Goal: Task Accomplishment & Management: Use online tool/utility

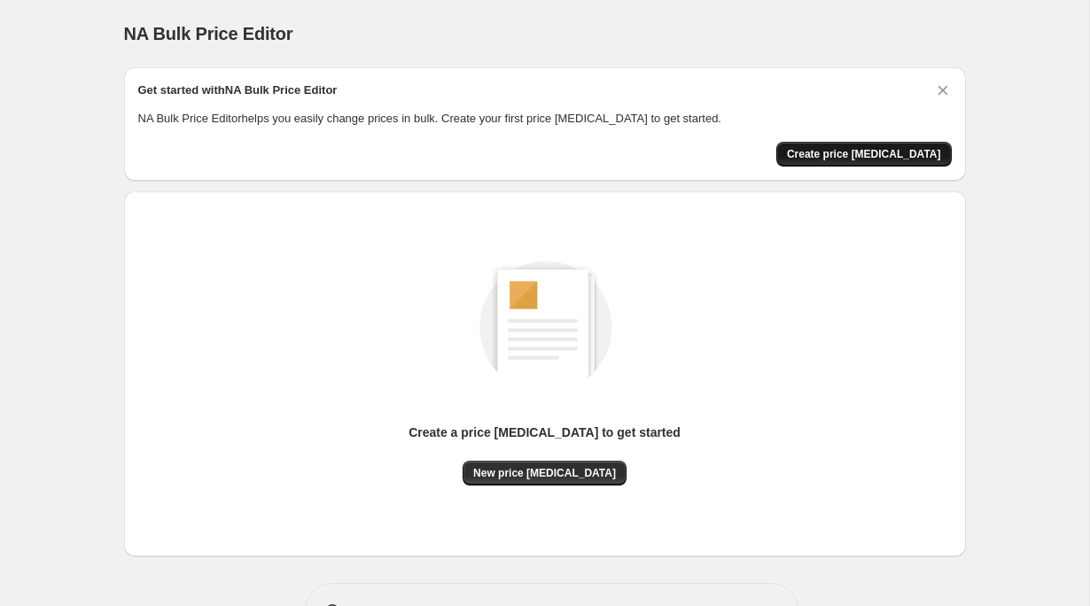
click at [895, 158] on span "Create price [MEDICAL_DATA]" at bounding box center [864, 154] width 154 height 14
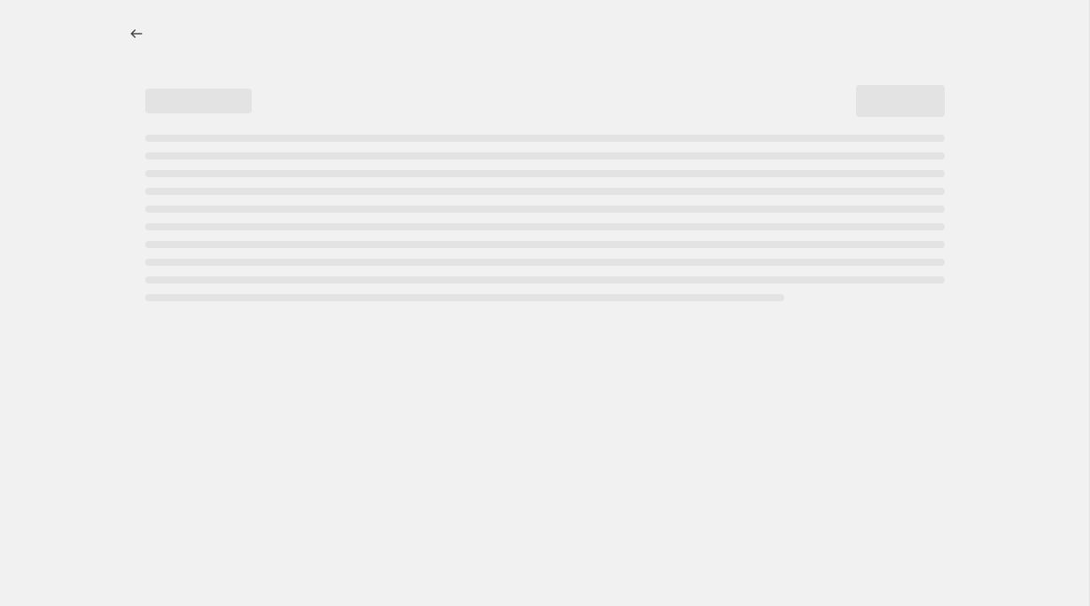
select select "percentage"
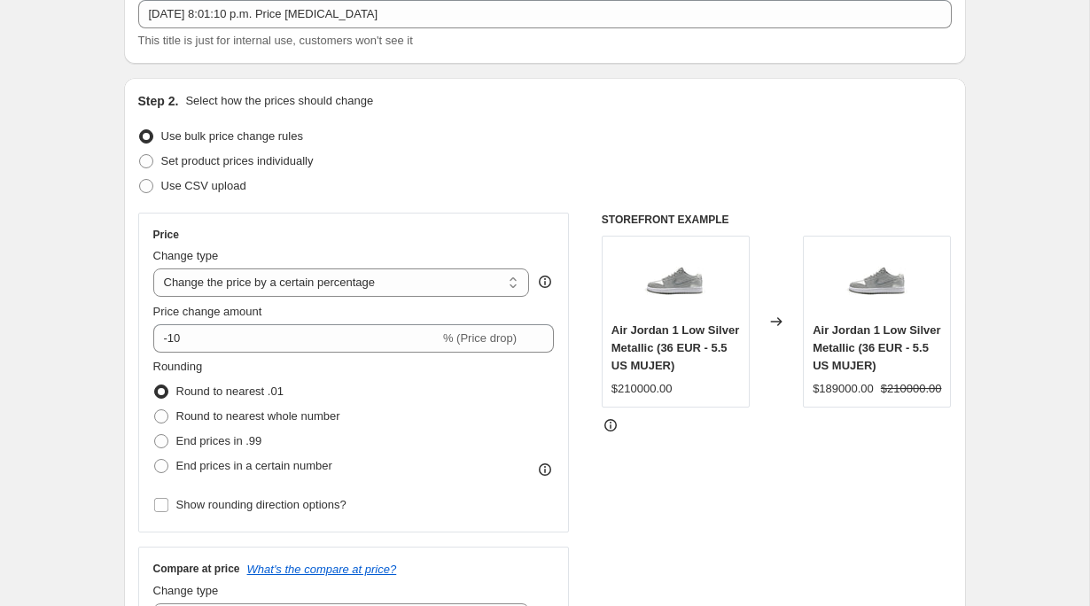
scroll to position [123, 0]
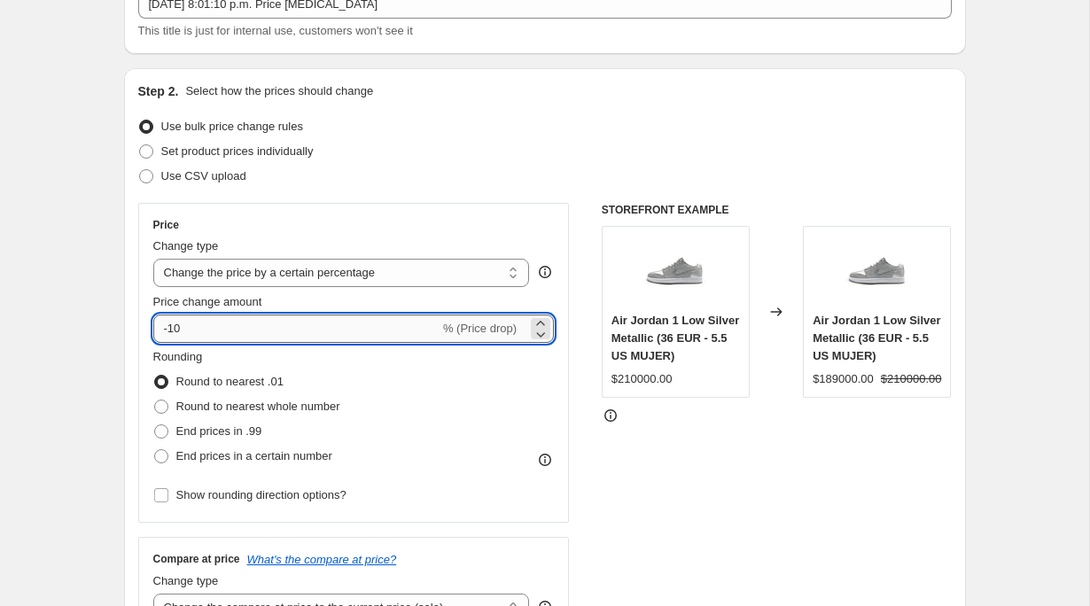
click at [171, 339] on input "-10" at bounding box center [296, 329] width 286 height 28
type input "-1"
type input "0"
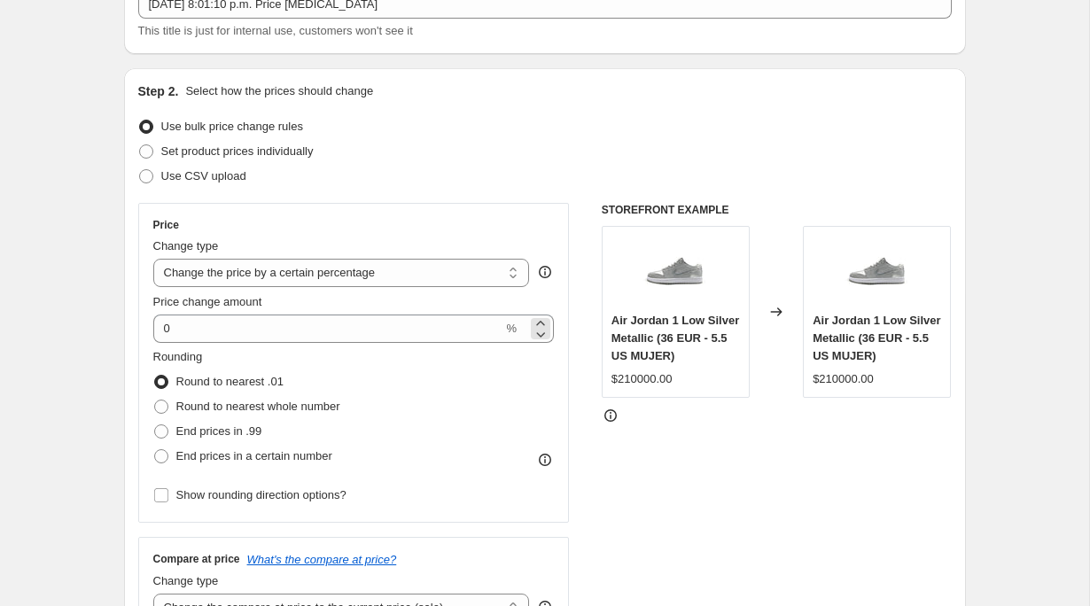
click at [512, 334] on span "%" at bounding box center [511, 328] width 11 height 13
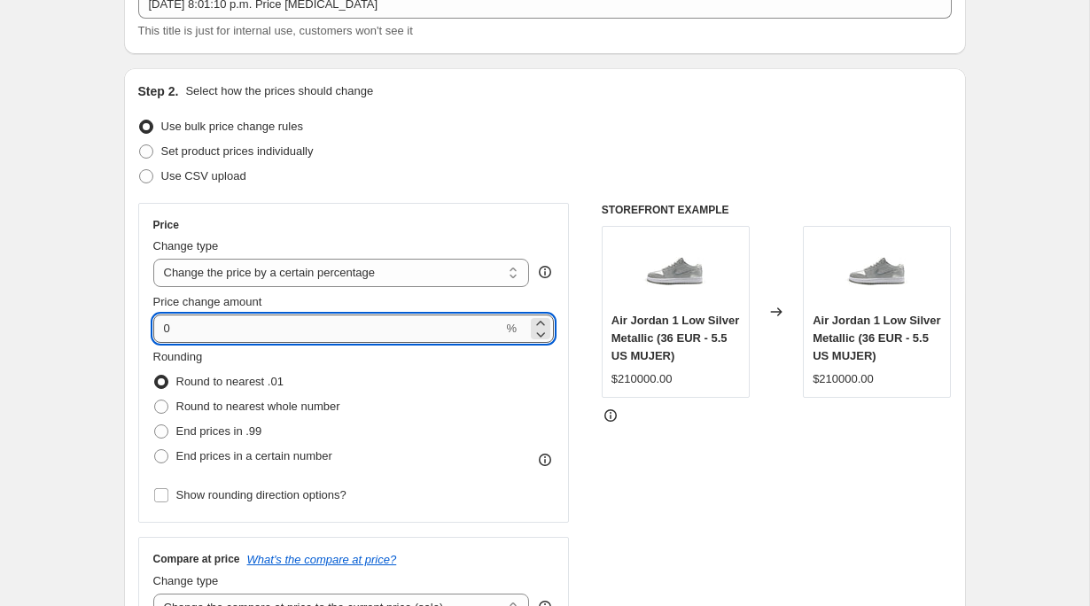
click at [404, 332] on input "0" at bounding box center [328, 329] width 350 height 28
type input "100"
click at [308, 450] on span "End prices in a certain number" at bounding box center [254, 455] width 156 height 13
click at [155, 450] on input "End prices in a certain number" at bounding box center [154, 449] width 1 height 1
radio input "true"
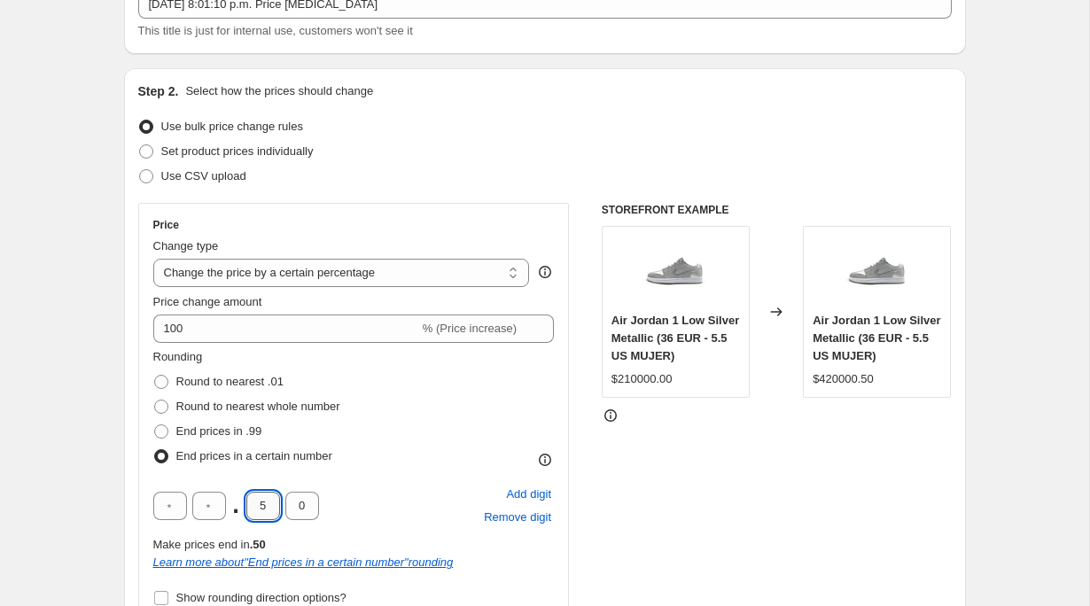
click at [265, 496] on input "5" at bounding box center [263, 506] width 34 height 28
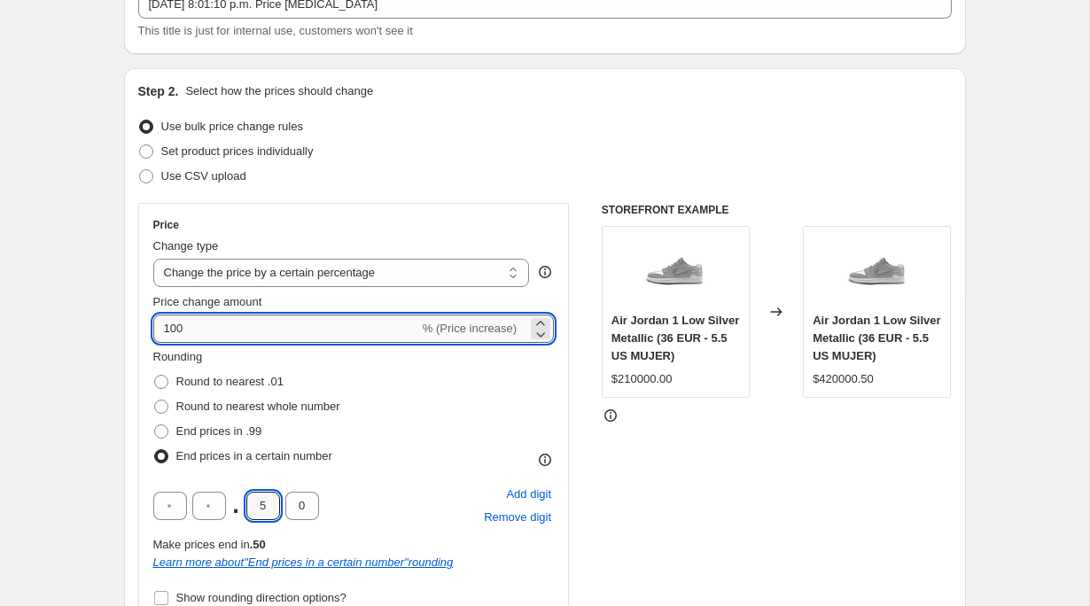
click at [173, 328] on input "100" at bounding box center [286, 329] width 266 height 28
click at [199, 335] on input "100" at bounding box center [286, 329] width 266 height 28
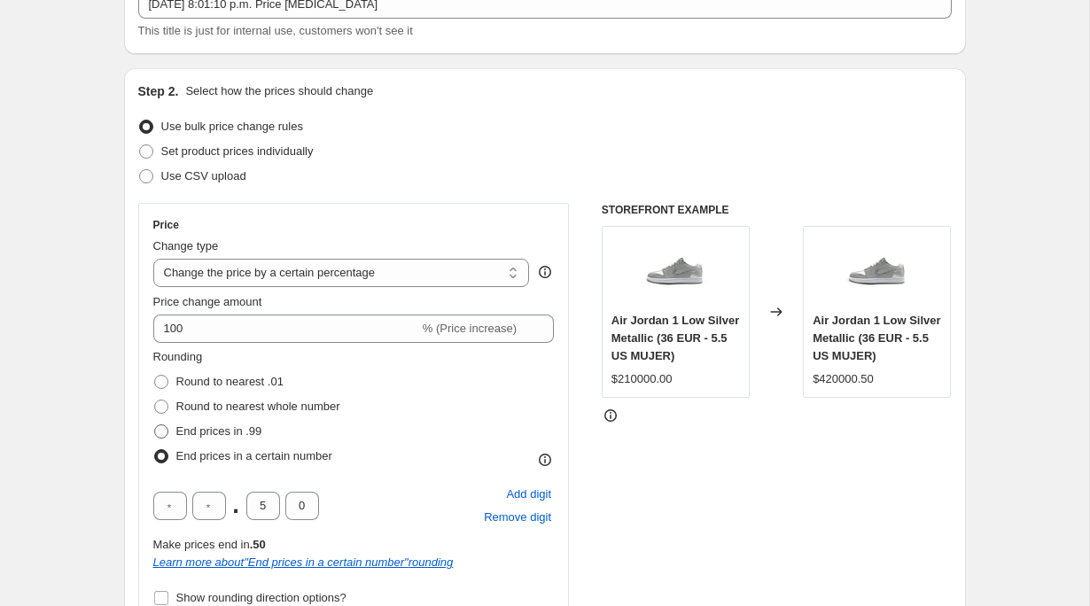
click at [222, 427] on span "End prices in .99" at bounding box center [219, 430] width 86 height 13
click at [155, 425] on input "End prices in .99" at bounding box center [154, 424] width 1 height 1
radio input "true"
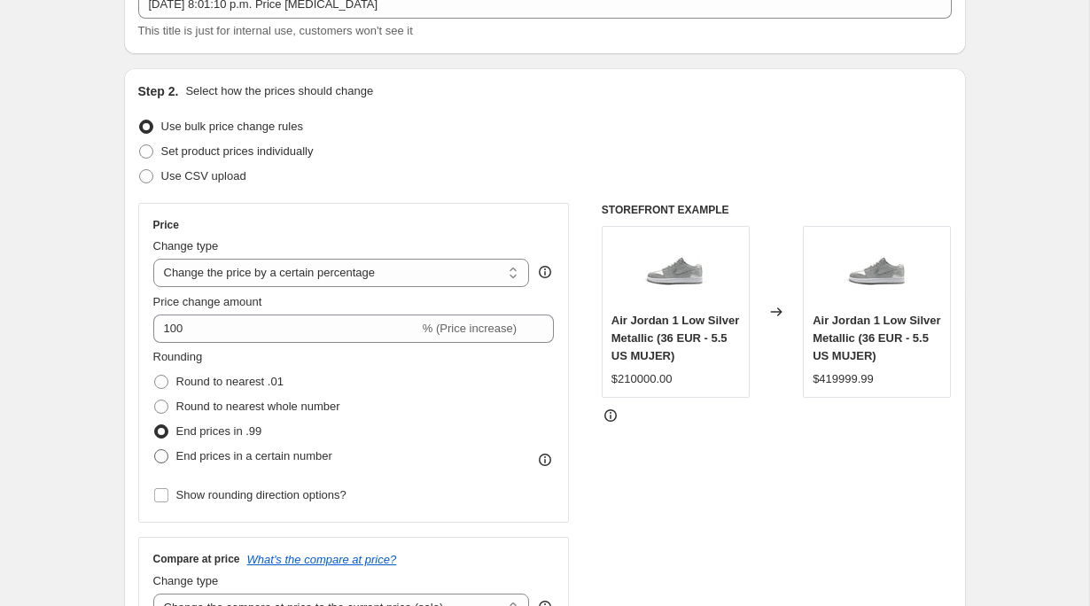
click at [229, 449] on span "End prices in a certain number" at bounding box center [254, 455] width 156 height 13
click at [155, 449] on input "End prices in a certain number" at bounding box center [154, 449] width 1 height 1
radio input "true"
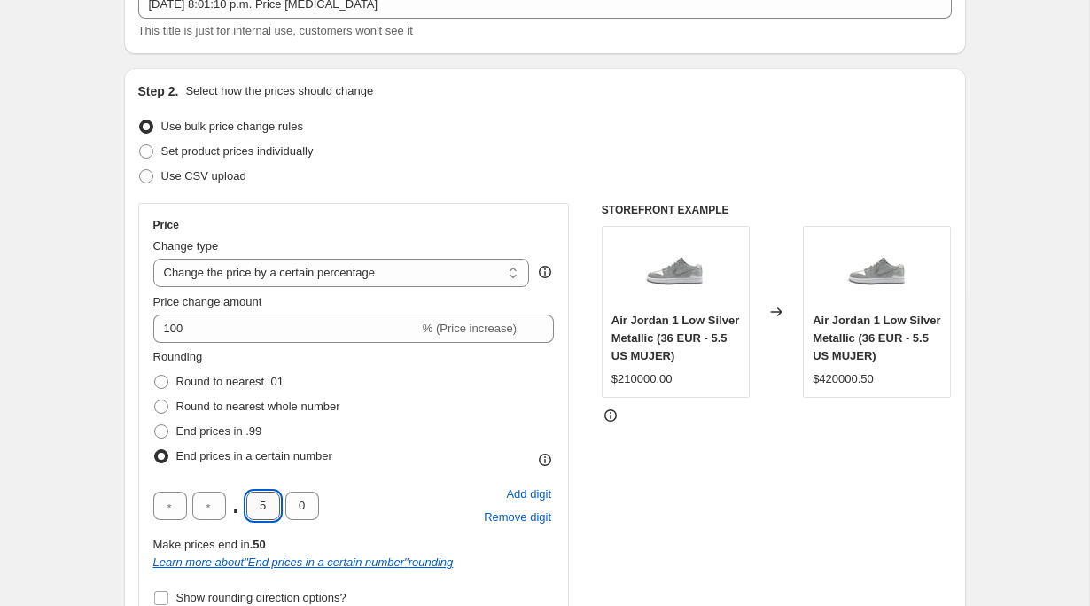
click at [276, 498] on input "5" at bounding box center [263, 506] width 34 height 28
type input "2"
click at [205, 514] on input "text" at bounding box center [209, 506] width 34 height 28
type input "7"
click at [160, 506] on input "text" at bounding box center [170, 506] width 34 height 28
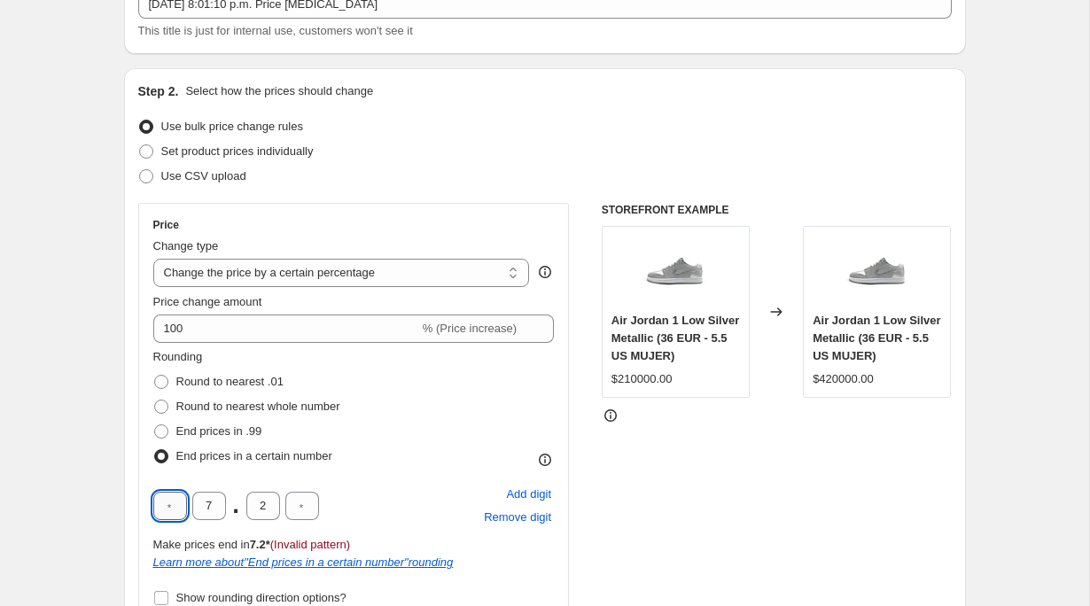
type input "9"
click at [270, 509] on input "2" at bounding box center [263, 506] width 34 height 28
click at [299, 509] on input "text" at bounding box center [302, 506] width 34 height 28
click at [203, 512] on input "7" at bounding box center [209, 506] width 34 height 28
click at [265, 505] on input "2" at bounding box center [263, 506] width 34 height 28
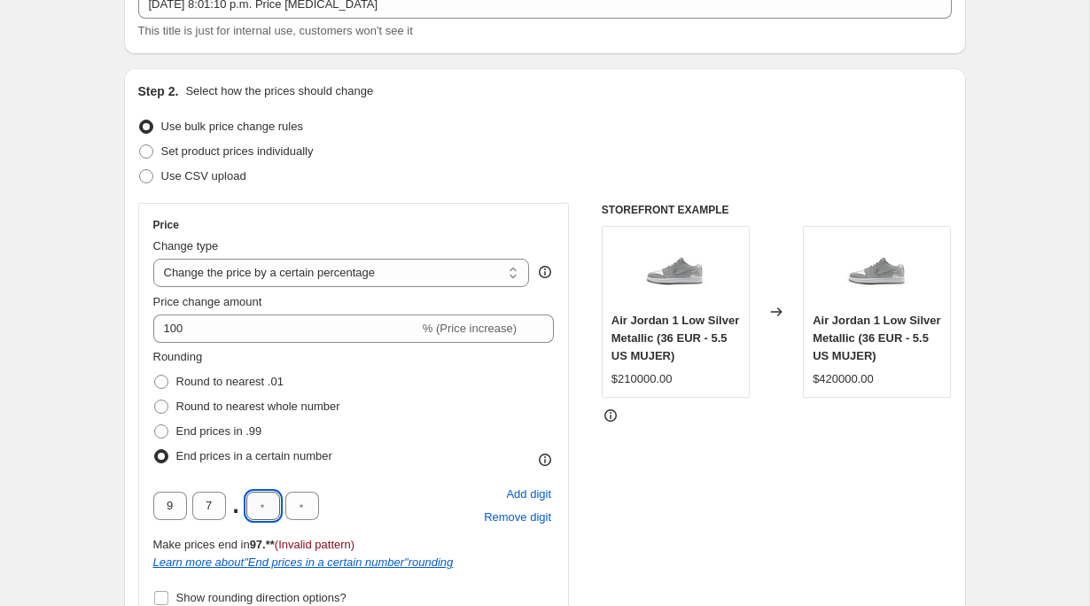
type input "5"
type input "0"
click at [254, 432] on span "End prices in .99" at bounding box center [219, 430] width 86 height 13
click at [155, 425] on input "End prices in .99" at bounding box center [154, 424] width 1 height 1
radio input "true"
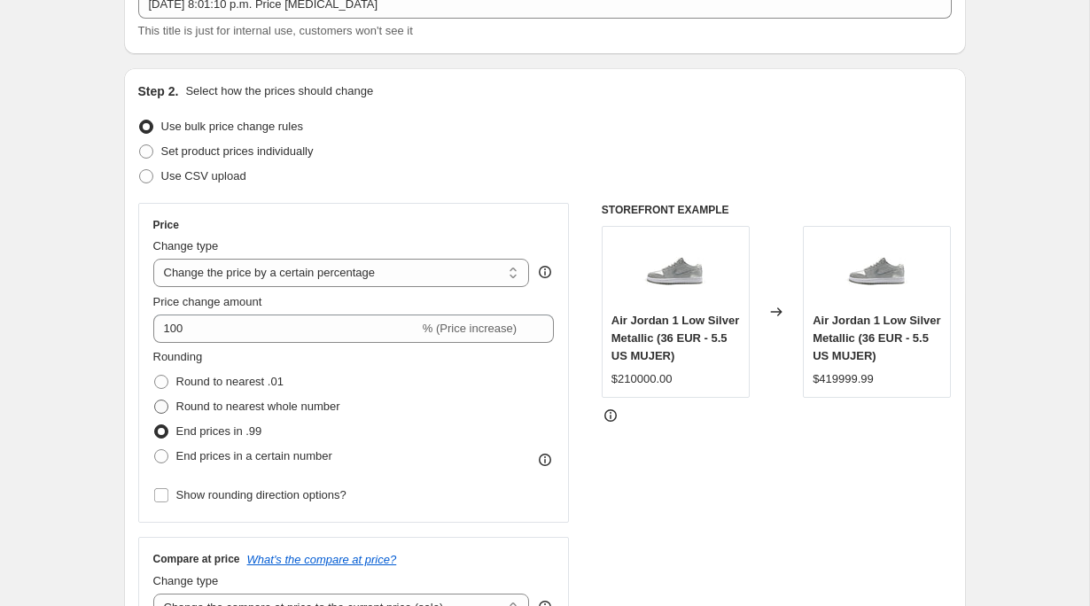
click at [246, 410] on span "Round to nearest whole number" at bounding box center [258, 406] width 164 height 13
click at [155, 400] on input "Round to nearest whole number" at bounding box center [154, 400] width 1 height 1
radio input "true"
click at [242, 441] on label "End prices in .99" at bounding box center [207, 431] width 109 height 25
click at [155, 425] on input "End prices in .99" at bounding box center [154, 424] width 1 height 1
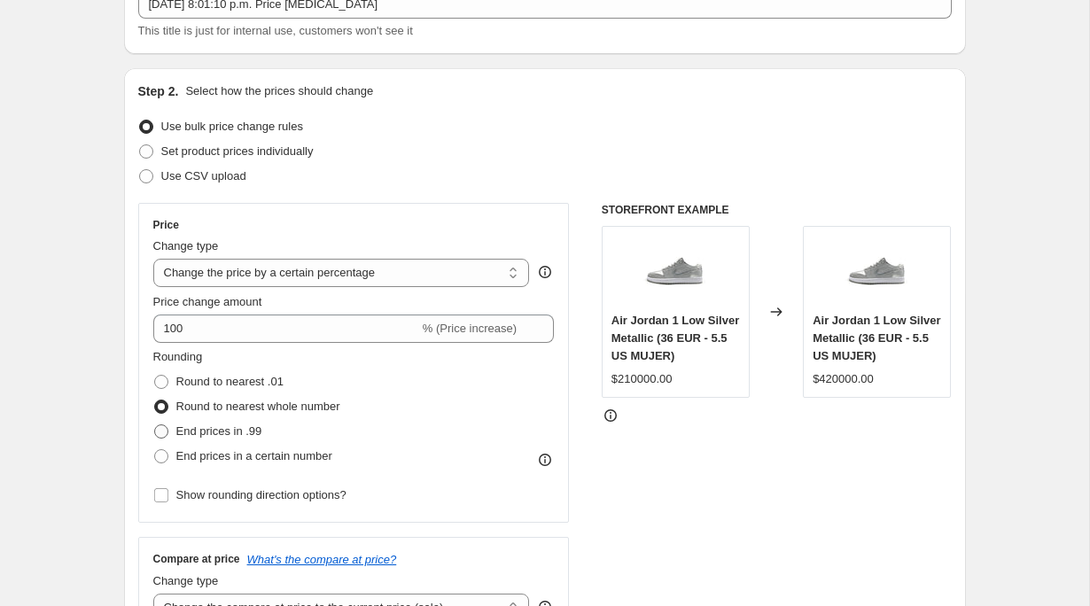
radio input "true"
click at [242, 388] on span "Round to nearest .01" at bounding box center [229, 381] width 107 height 13
click at [155, 376] on input "Round to nearest .01" at bounding box center [154, 375] width 1 height 1
radio input "true"
click at [235, 456] on span "End prices in a certain number" at bounding box center [254, 455] width 156 height 13
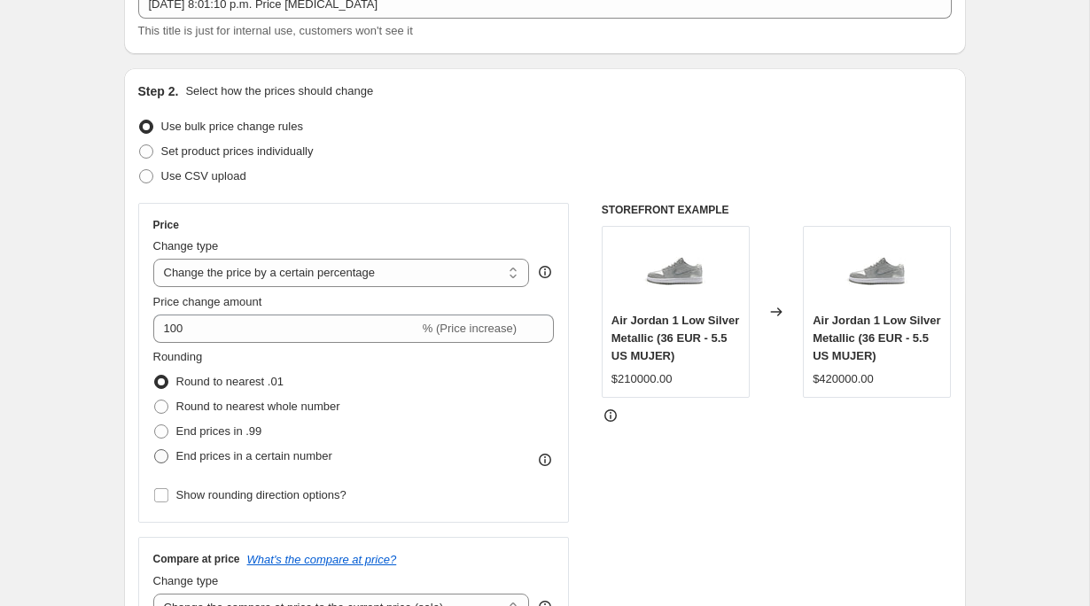
click at [155, 450] on input "End prices in a certain number" at bounding box center [154, 449] width 1 height 1
radio input "true"
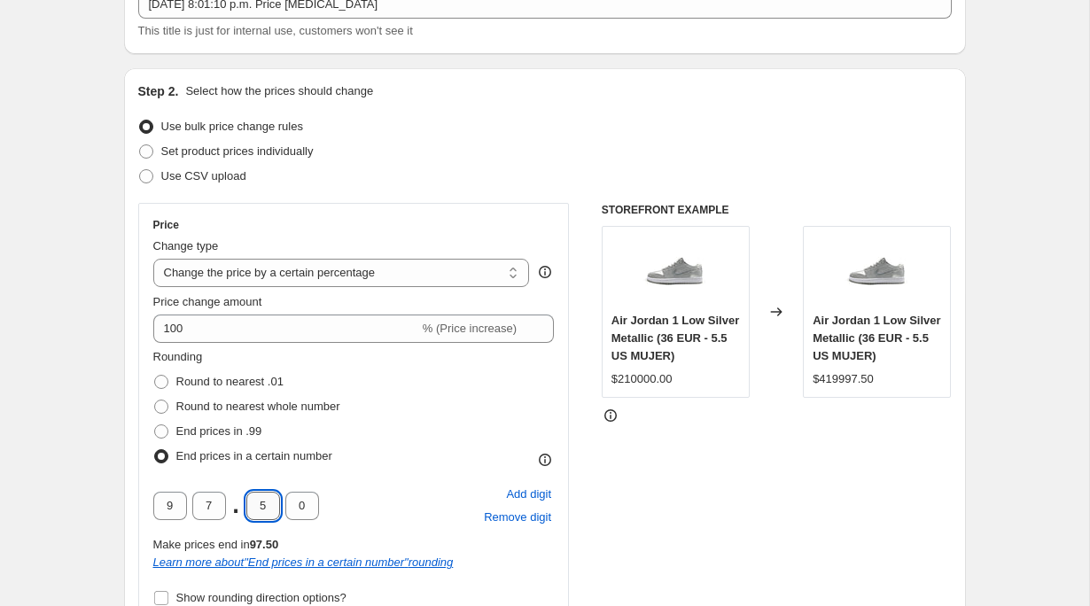
click at [267, 499] on input "5" at bounding box center [263, 506] width 34 height 28
type input "0"
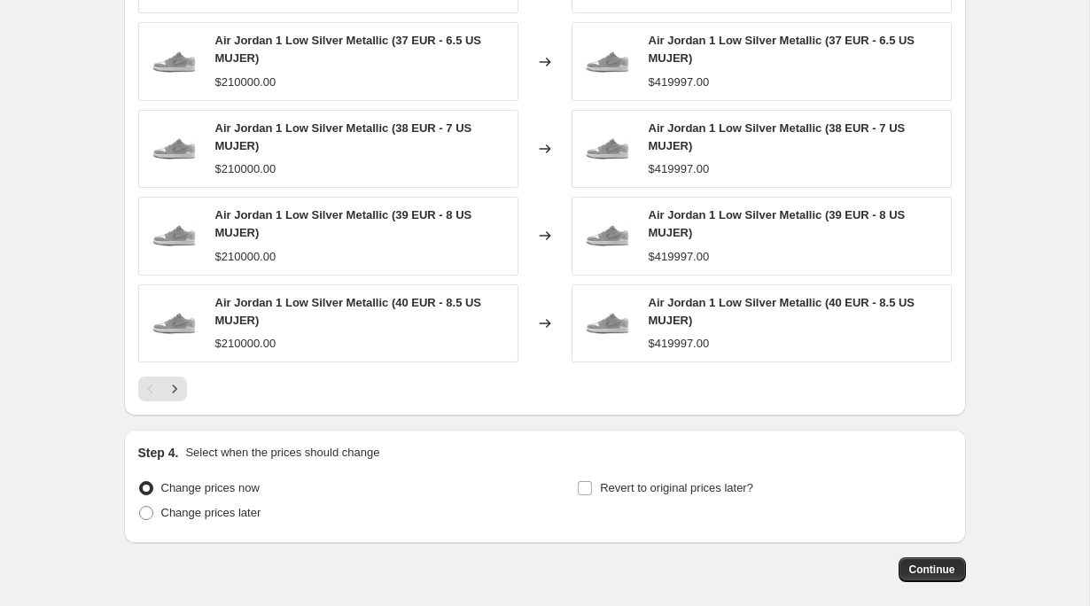
scroll to position [1296, 0]
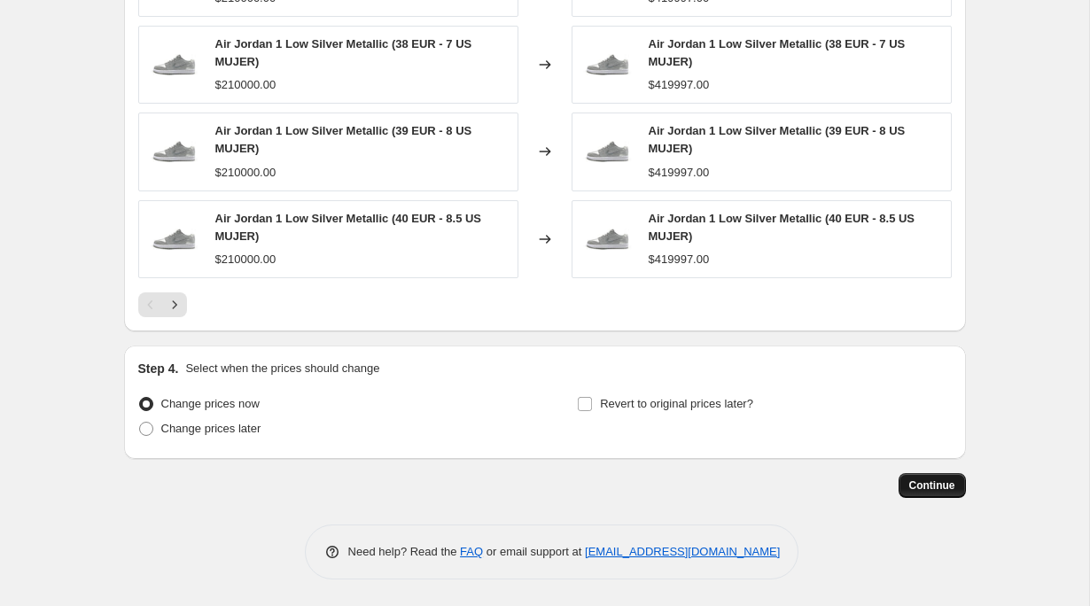
click at [933, 487] on span "Continue" at bounding box center [932, 485] width 46 height 14
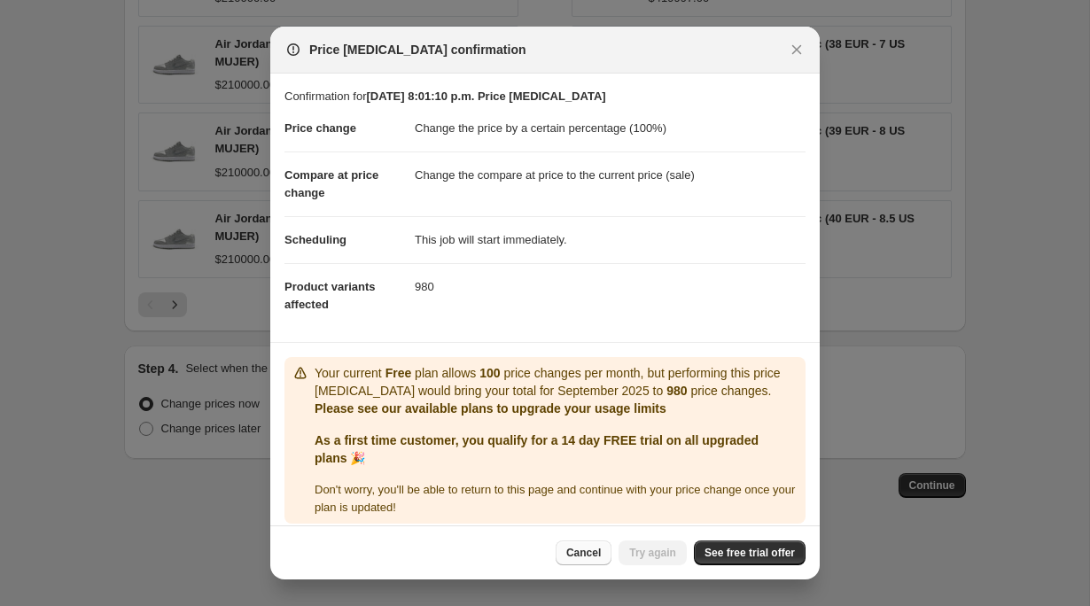
click at [597, 547] on button "Cancel" at bounding box center [584, 552] width 56 height 25
